Goal: Information Seeking & Learning: Find specific fact

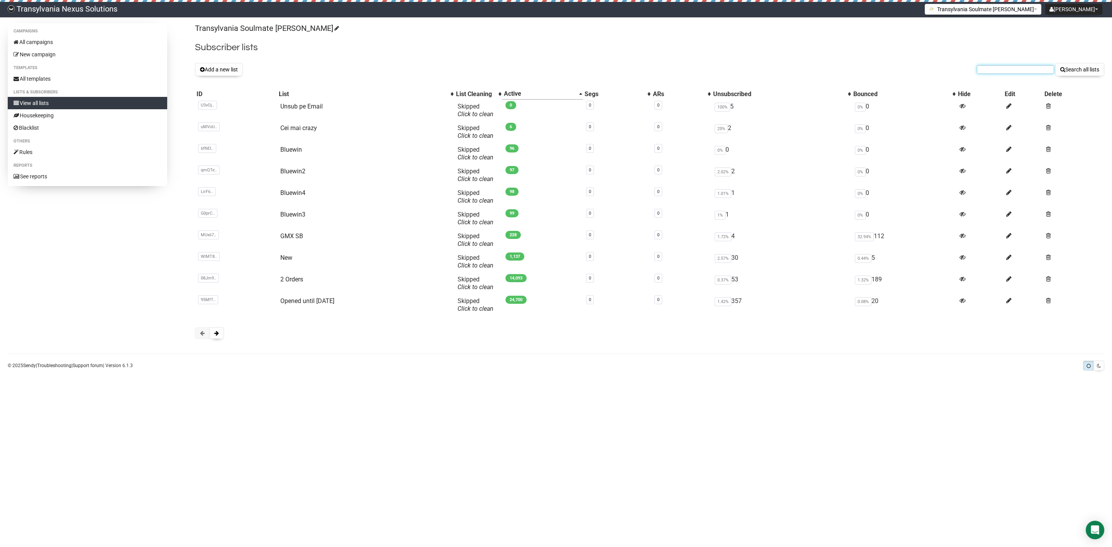
click at [997, 68] on input "text" at bounding box center [1015, 69] width 77 height 8
paste input "[EMAIL_ADDRESS][DOMAIN_NAME]"
type input "[EMAIL_ADDRESS][DOMAIN_NAME]"
click at [1079, 71] on button "Search all lists" at bounding box center [1079, 69] width 49 height 13
click at [309, 107] on link "Unsub pe Email" at bounding box center [301, 106] width 42 height 7
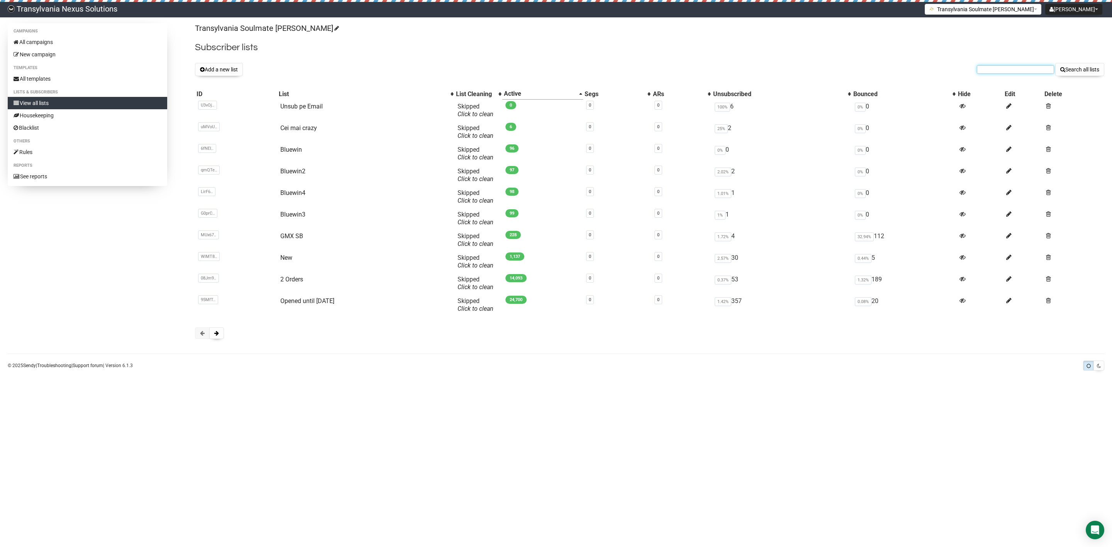
paste input "[EMAIL_ADDRESS][DOMAIN_NAME]"
type input "[EMAIL_ADDRESS][DOMAIN_NAME]"
click at [1067, 70] on button "Search all lists" at bounding box center [1079, 69] width 49 height 13
